Goal: Task Accomplishment & Management: Use online tool/utility

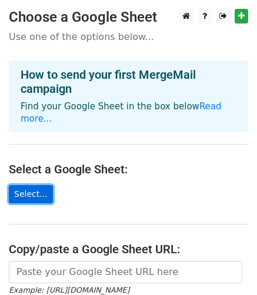
click at [19, 185] on link "Select..." at bounding box center [31, 194] width 44 height 18
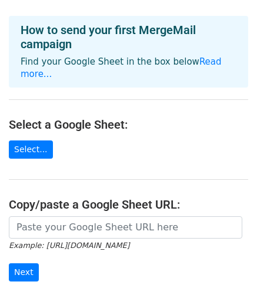
scroll to position [51, 0]
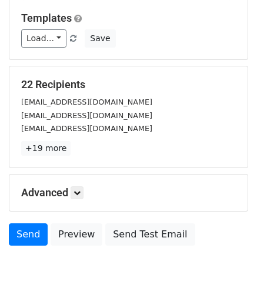
scroll to position [174, 0]
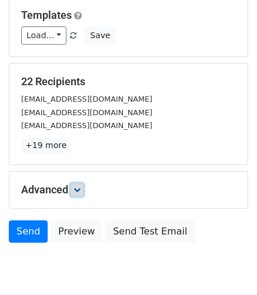
click at [78, 186] on icon at bounding box center [77, 189] width 7 height 7
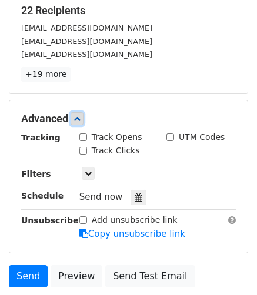
scroll to position [242, 0]
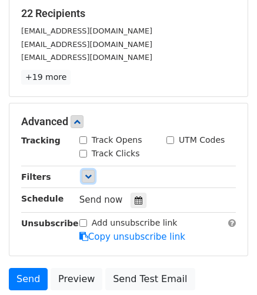
click at [85, 173] on icon at bounding box center [88, 176] width 7 height 7
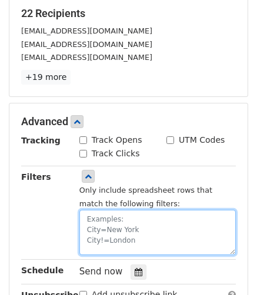
click at [115, 214] on textarea at bounding box center [157, 232] width 156 height 45
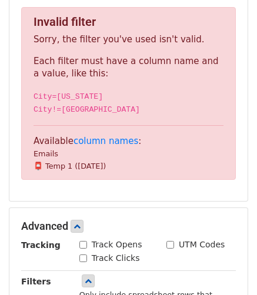
scroll to position [264, 0]
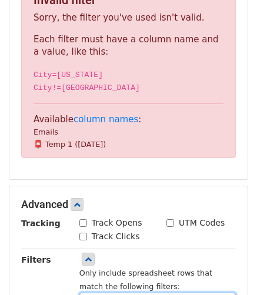
type textarea "Sent=Don't send"
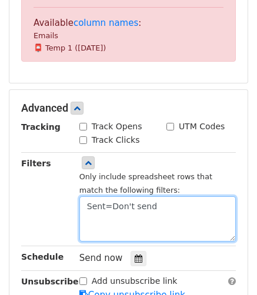
scroll to position [363, 0]
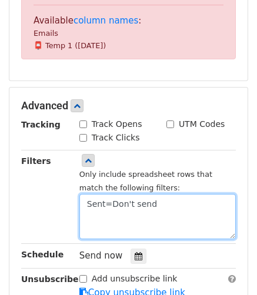
drag, startPoint x: 148, startPoint y: 189, endPoint x: 75, endPoint y: 193, distance: 73.6
click at [75, 193] on div "Only include spreadsheet rows that match the following filters: Sent=Don't send" at bounding box center [158, 197] width 174 height 85
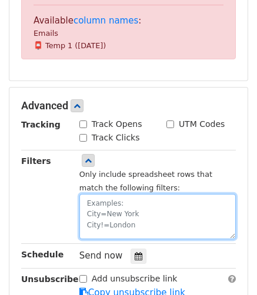
scroll to position [348, 0]
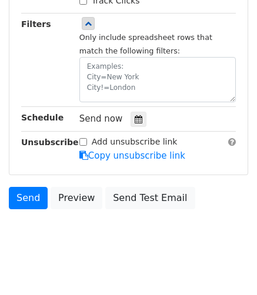
click at [92, 148] on div "Add unsubscribe link Copy unsubscribe link" at bounding box center [158, 149] width 174 height 27
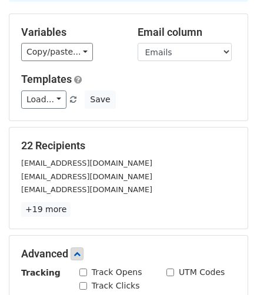
scroll to position [109, 0]
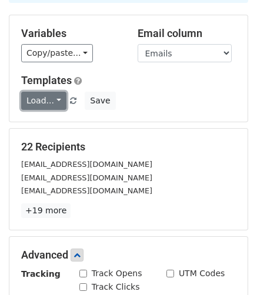
click at [51, 92] on link "Load..." at bounding box center [43, 101] width 45 height 18
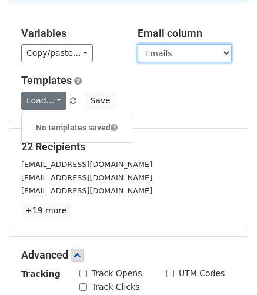
click at [158, 44] on select "Emails 📮 Temp 1 (2025/08/26)" at bounding box center [185, 53] width 94 height 18
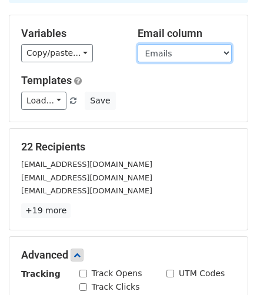
select select "📮 Temp 1 (2025/08/26)"
click at [138, 44] on select "Emails 📮 Temp 1 (2025/08/26)" at bounding box center [185, 53] width 94 height 18
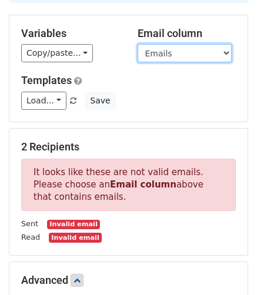
click at [179, 44] on select "Emails 📮 Temp 1 (2025/08/26)" at bounding box center [185, 53] width 94 height 18
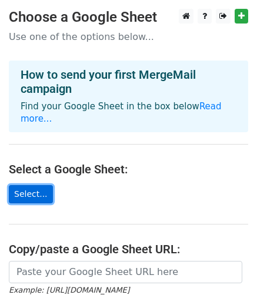
click at [14, 185] on link "Select..." at bounding box center [31, 194] width 44 height 18
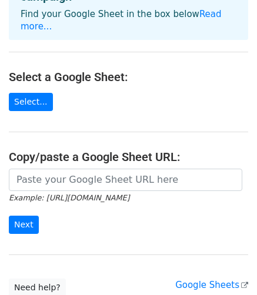
scroll to position [94, 0]
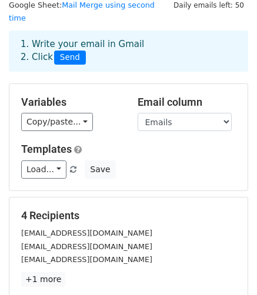
scroll to position [41, 0]
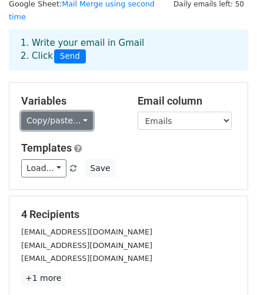
click at [68, 112] on link "Copy/paste..." at bounding box center [57, 121] width 72 height 18
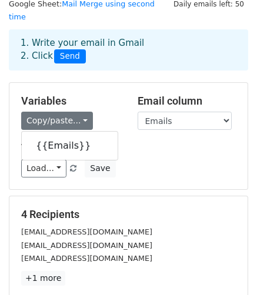
click at [109, 83] on div "Variables Copy/paste... {{Emails}} Email column Emails Templates Load... No tem…" at bounding box center [128, 136] width 238 height 106
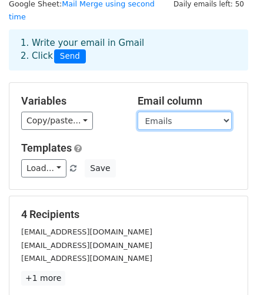
click at [169, 112] on select "Emails" at bounding box center [185, 121] width 94 height 18
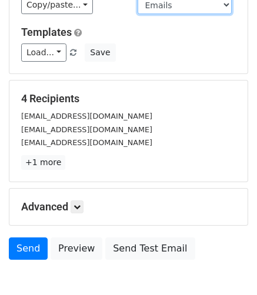
scroll to position [159, 0]
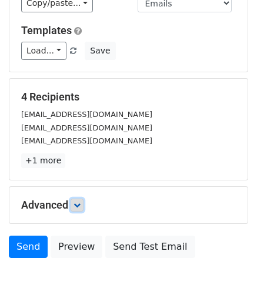
click at [81, 202] on icon at bounding box center [77, 205] width 7 height 7
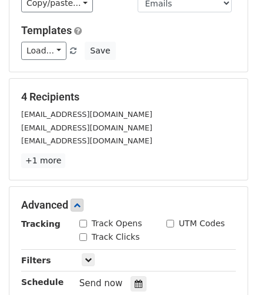
click at [82, 220] on input "Track Opens" at bounding box center [83, 224] width 8 height 8
checkbox input "true"
click at [85, 233] on input "Track Clicks" at bounding box center [83, 237] width 8 height 8
checkbox input "true"
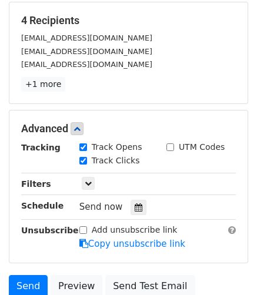
scroll to position [238, 0]
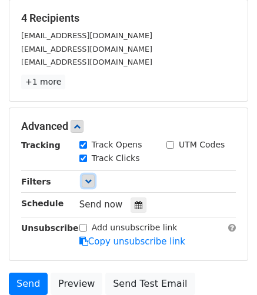
click at [87, 178] on icon at bounding box center [88, 181] width 7 height 7
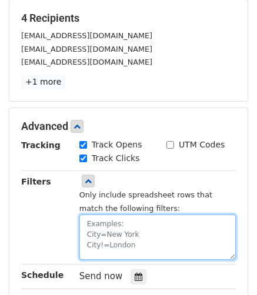
click at [137, 215] on textarea at bounding box center [157, 237] width 156 height 45
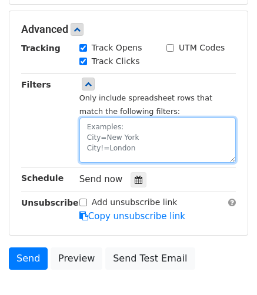
scroll to position [338, 0]
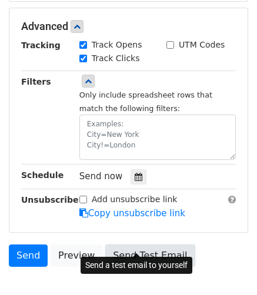
click at [120, 245] on link "Send Test Email" at bounding box center [149, 256] width 89 height 22
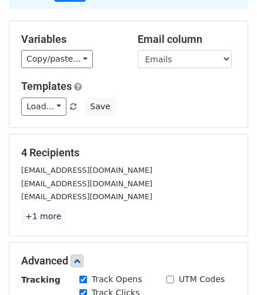
scroll to position [104, 0]
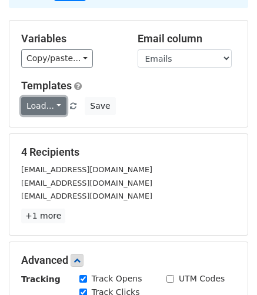
click at [53, 97] on link "Load..." at bounding box center [43, 106] width 45 height 18
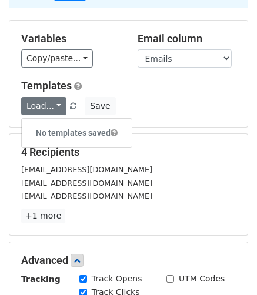
click at [176, 109] on div "Variables Copy/paste... {{Emails}} Email column Emails Templates Load... No tem…" at bounding box center [128, 74] width 238 height 106
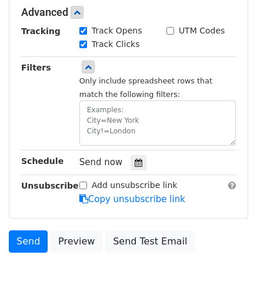
scroll to position [352, 0]
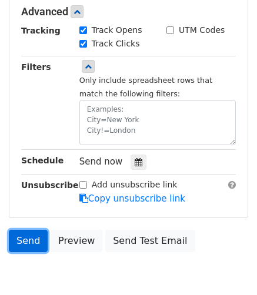
click at [26, 230] on link "Send" at bounding box center [28, 241] width 39 height 22
click at [30, 230] on link "Send" at bounding box center [28, 241] width 39 height 22
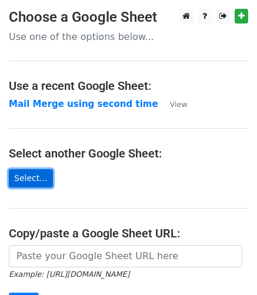
click at [28, 172] on link "Select..." at bounding box center [31, 178] width 44 height 18
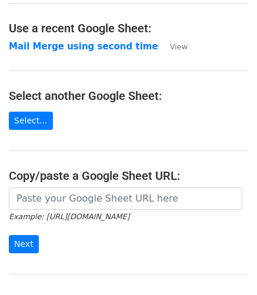
scroll to position [48, 0]
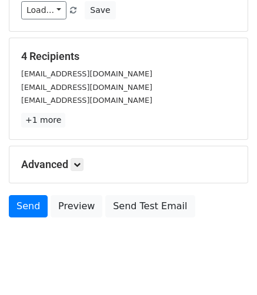
scroll to position [208, 0]
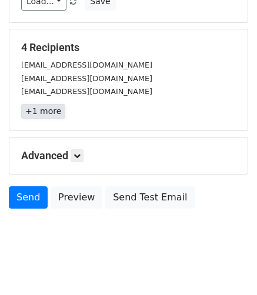
click at [44, 104] on link "+1 more" at bounding box center [43, 111] width 44 height 15
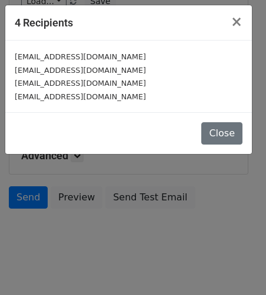
click at [81, 86] on small "shoaib0001t@gmail.com" at bounding box center [80, 83] width 131 height 9
click at [240, 19] on span "×" at bounding box center [237, 22] width 12 height 16
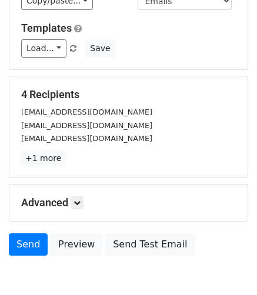
scroll to position [156, 0]
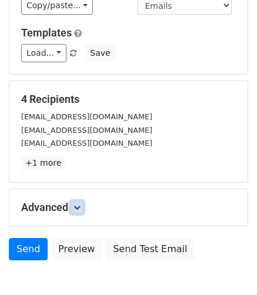
click at [84, 201] on link at bounding box center [77, 207] width 13 height 13
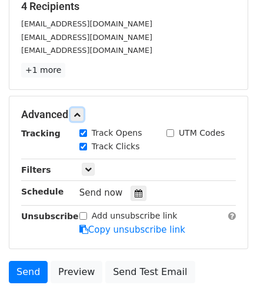
scroll to position [251, 0]
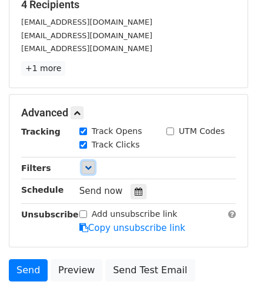
click at [90, 164] on icon at bounding box center [88, 167] width 7 height 7
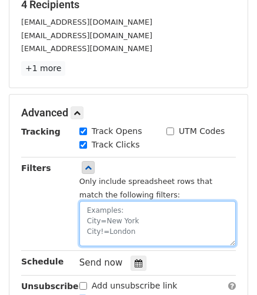
click at [113, 201] on textarea at bounding box center [157, 223] width 156 height 45
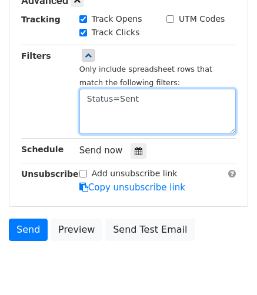
scroll to position [317, 0]
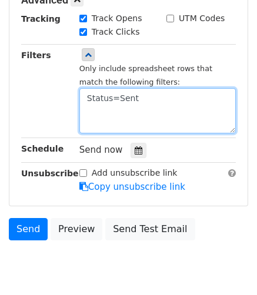
type textarea "Status=Sent"
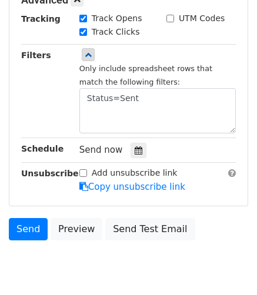
click at [40, 96] on div "Filters" at bounding box center [41, 91] width 58 height 85
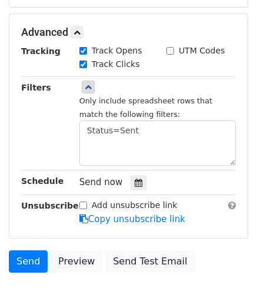
scroll to position [284, 0]
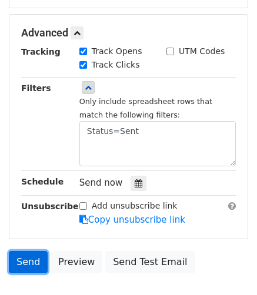
click at [26, 251] on link "Send" at bounding box center [28, 262] width 39 height 22
click at [34, 251] on link "Send" at bounding box center [28, 262] width 39 height 22
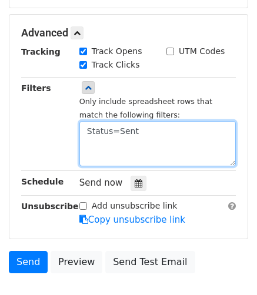
drag, startPoint x: 146, startPoint y: 118, endPoint x: 58, endPoint y: 119, distance: 88.2
click at [58, 119] on div "Filters Only include spreadsheet rows that match the following filters: Status=…" at bounding box center [128, 124] width 232 height 85
paste textarea "Status!=Sent"
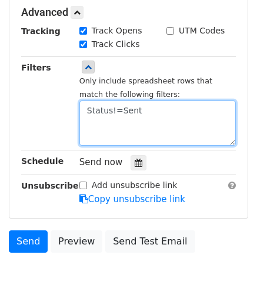
scroll to position [311, 0]
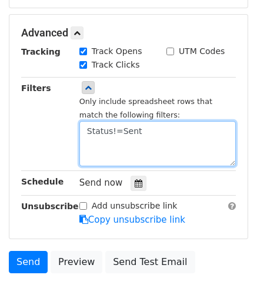
type textarea "Status!=Sent"
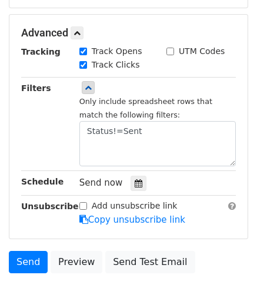
click at [29, 107] on div "Filters" at bounding box center [41, 124] width 58 height 85
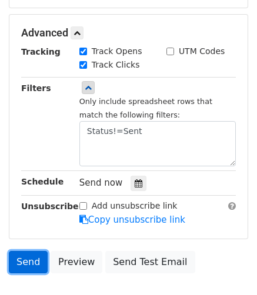
click at [28, 251] on link "Send" at bounding box center [28, 262] width 39 height 22
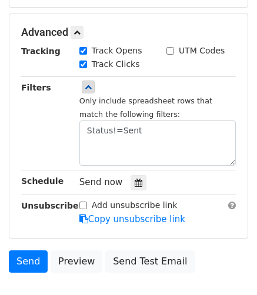
scroll to position [375, 0]
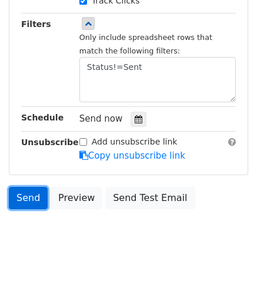
click at [22, 187] on link "Send" at bounding box center [28, 198] width 39 height 22
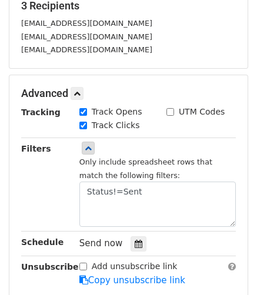
scroll to position [252, 0]
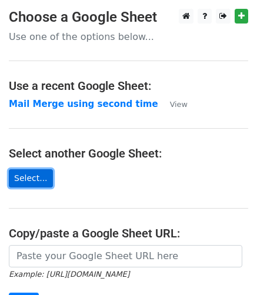
click at [28, 182] on link "Select..." at bounding box center [31, 178] width 44 height 18
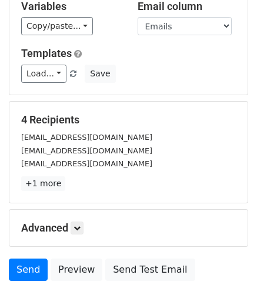
scroll to position [208, 0]
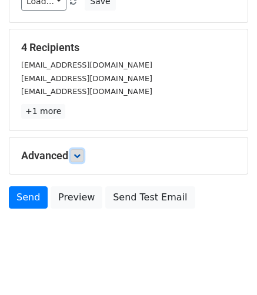
click at [81, 152] on icon at bounding box center [77, 155] width 7 height 7
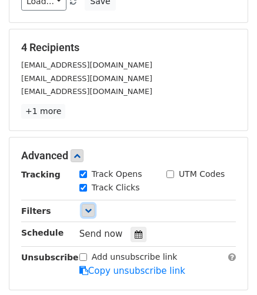
click at [84, 204] on link at bounding box center [88, 210] width 13 height 13
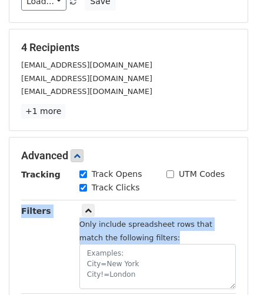
drag, startPoint x: 253, startPoint y: 182, endPoint x: 250, endPoint y: 218, distance: 36.6
click at [250, 218] on main "New Campaign Daily emails left: 43 Google Sheet: Mail Merge using second time 1…" at bounding box center [128, 102] width 257 height 602
click at [208, 224] on div "Only include spreadsheet rows that match the following filters:" at bounding box center [157, 254] width 156 height 72
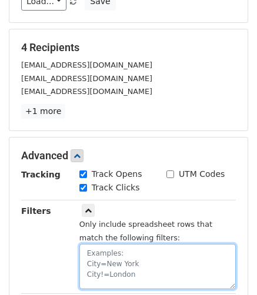
click at [194, 244] on textarea at bounding box center [157, 266] width 156 height 45
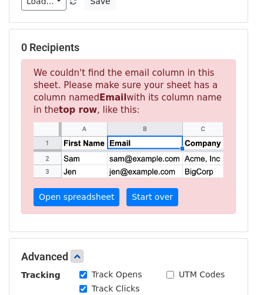
type textarea "Status="
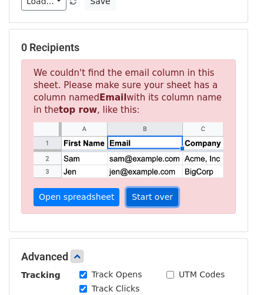
click at [132, 188] on link "Start over" at bounding box center [152, 197] width 52 height 18
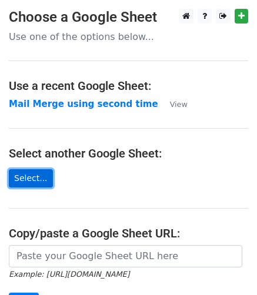
click at [28, 184] on link "Select..." at bounding box center [31, 178] width 44 height 18
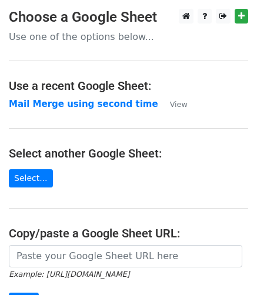
scroll to position [46, 0]
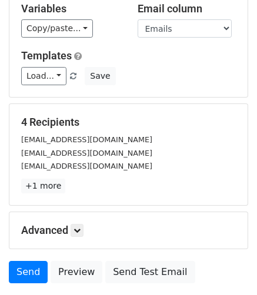
scroll to position [208, 0]
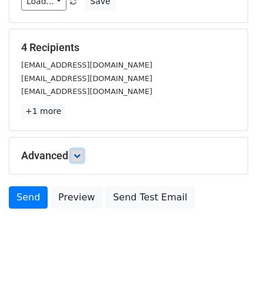
click at [77, 152] on icon at bounding box center [77, 155] width 7 height 7
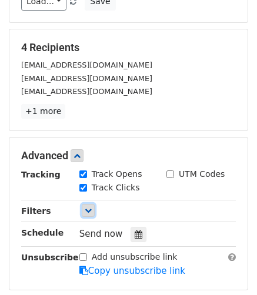
click at [94, 204] on link at bounding box center [88, 210] width 13 height 13
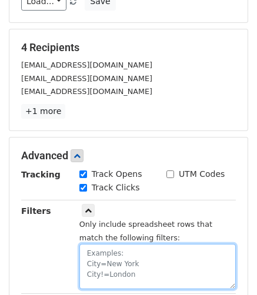
click at [112, 246] on textarea at bounding box center [157, 266] width 156 height 45
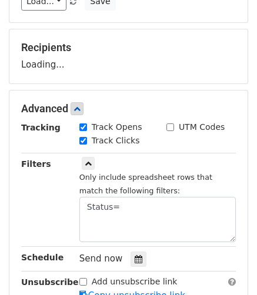
click at [37, 191] on div "Filters" at bounding box center [41, 200] width 58 height 85
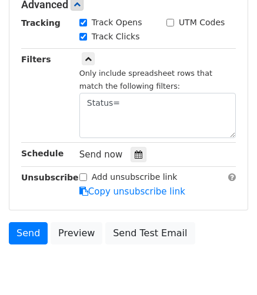
scroll to position [459, 0]
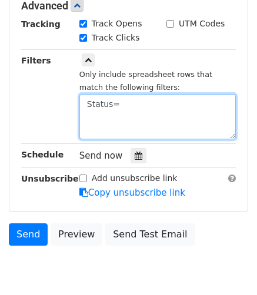
click at [123, 94] on textarea "Status=" at bounding box center [157, 116] width 156 height 45
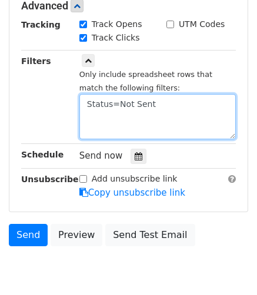
type textarea "Status=Not Sent"
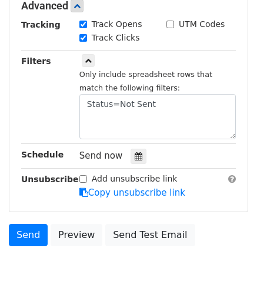
click at [52, 95] on div "Filters" at bounding box center [41, 97] width 58 height 85
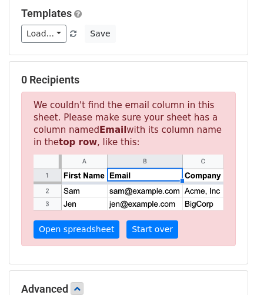
scroll to position [175, 0]
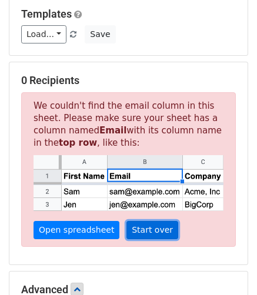
click at [149, 221] on link "Start over" at bounding box center [152, 230] width 52 height 18
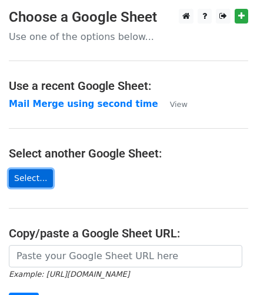
click at [20, 179] on link "Select..." at bounding box center [31, 178] width 44 height 18
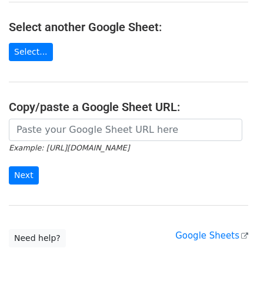
scroll to position [173, 0]
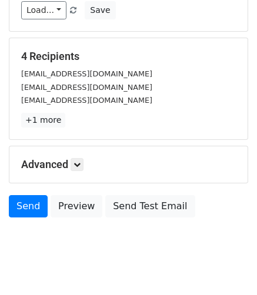
scroll to position [208, 0]
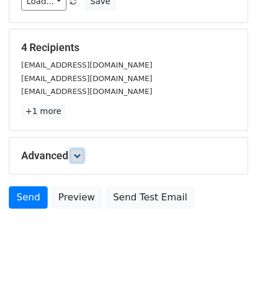
click at [79, 152] on icon at bounding box center [77, 155] width 7 height 7
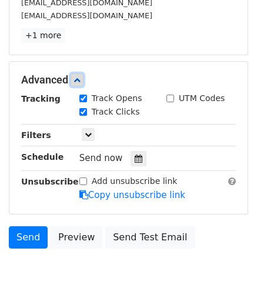
scroll to position [287, 0]
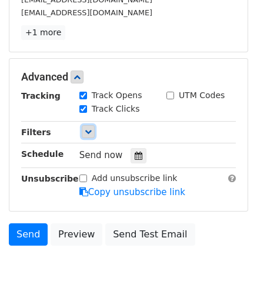
click at [88, 128] on icon at bounding box center [88, 131] width 7 height 7
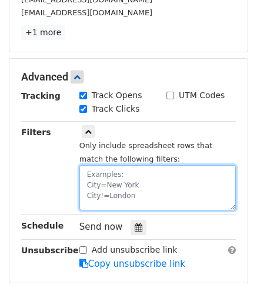
click at [111, 165] on textarea at bounding box center [157, 187] width 156 height 45
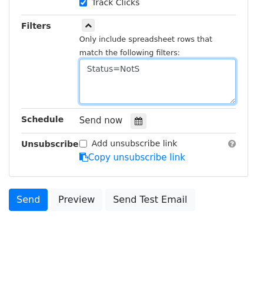
scroll to position [495, 0]
type textarea "Status=Not Sent"
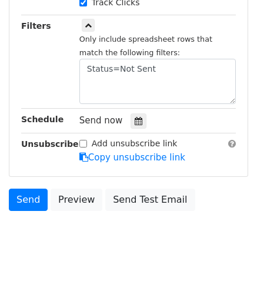
click at [49, 54] on div "Filters" at bounding box center [41, 61] width 58 height 85
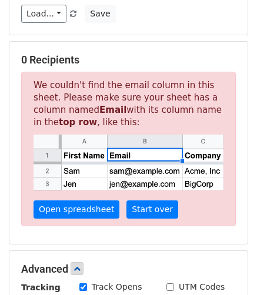
scroll to position [195, 0]
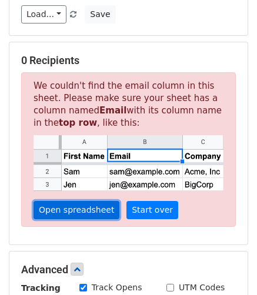
click at [79, 201] on link "Open spreadsheet" at bounding box center [77, 210] width 86 height 18
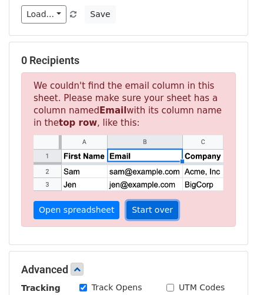
click at [155, 201] on link "Start over" at bounding box center [152, 210] width 52 height 18
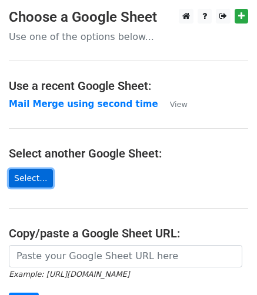
click at [37, 181] on link "Select..." at bounding box center [31, 178] width 44 height 18
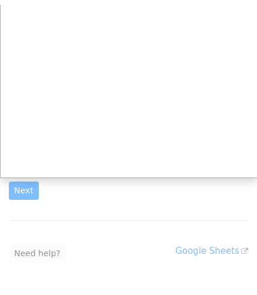
scroll to position [118, 0]
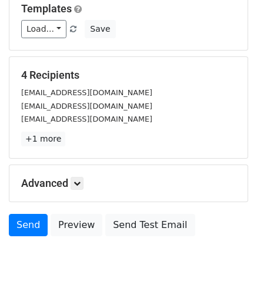
scroll to position [208, 0]
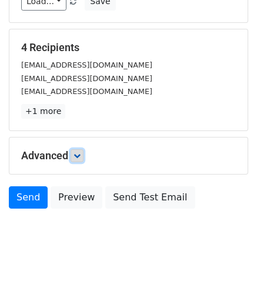
click at [77, 152] on icon at bounding box center [77, 155] width 7 height 7
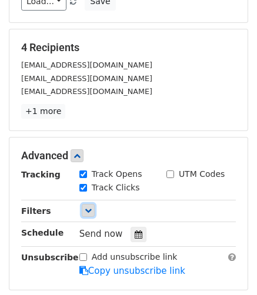
click at [90, 207] on icon at bounding box center [88, 210] width 7 height 7
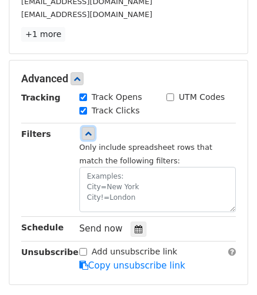
scroll to position [287, 0]
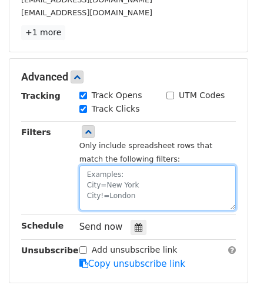
click at [109, 166] on textarea at bounding box center [157, 187] width 156 height 45
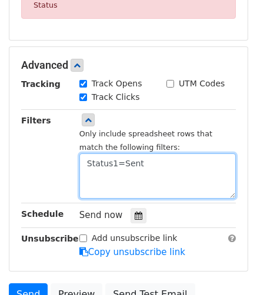
scroll to position [424, 0]
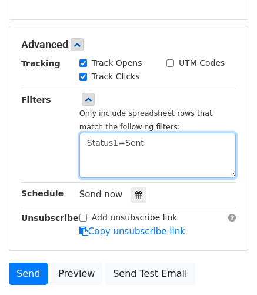
click at [113, 133] on textarea "Status1=Sent" at bounding box center [157, 155] width 156 height 45
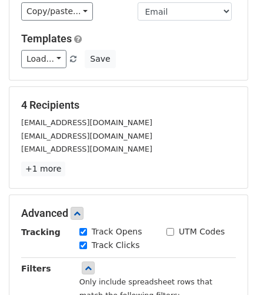
scroll to position [149, 0]
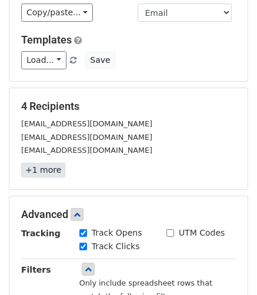
click at [36, 163] on link "+1 more" at bounding box center [43, 170] width 44 height 15
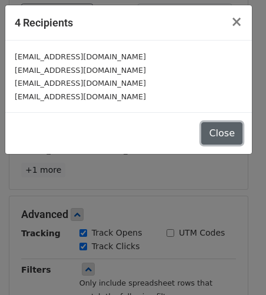
click at [226, 123] on button "Close" at bounding box center [221, 133] width 41 height 22
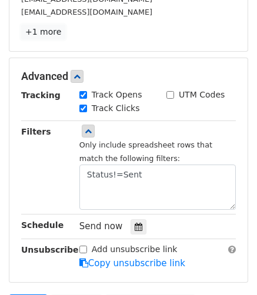
scroll to position [292, 0]
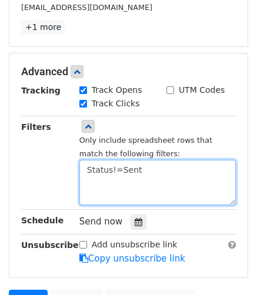
click at [171, 165] on textarea "Status!=Sent" at bounding box center [157, 182] width 156 height 45
click at [86, 160] on textarea "Status!=Sent" at bounding box center [157, 182] width 156 height 45
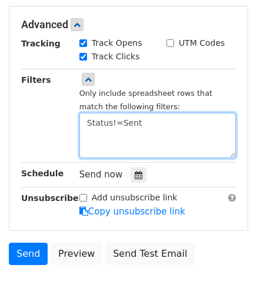
click at [162, 129] on textarea "Status!=Sent" at bounding box center [157, 135] width 156 height 45
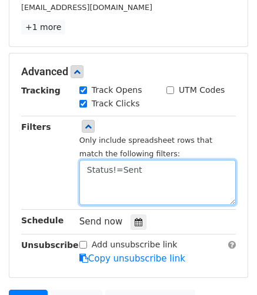
click at [119, 160] on textarea "Status!=Sent" at bounding box center [157, 182] width 156 height 45
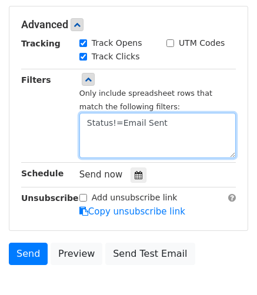
type textarea "Status!=Email Sent"
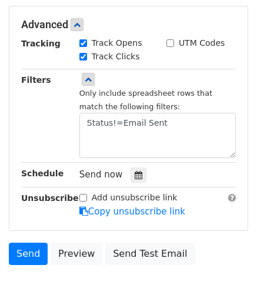
click at [176, 167] on div "Send now" at bounding box center [148, 175] width 138 height 16
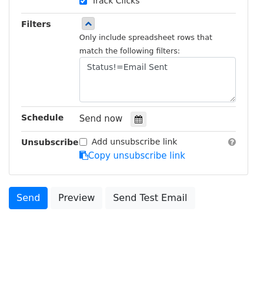
scroll to position [0, 0]
